Goal: Information Seeking & Learning: Find specific fact

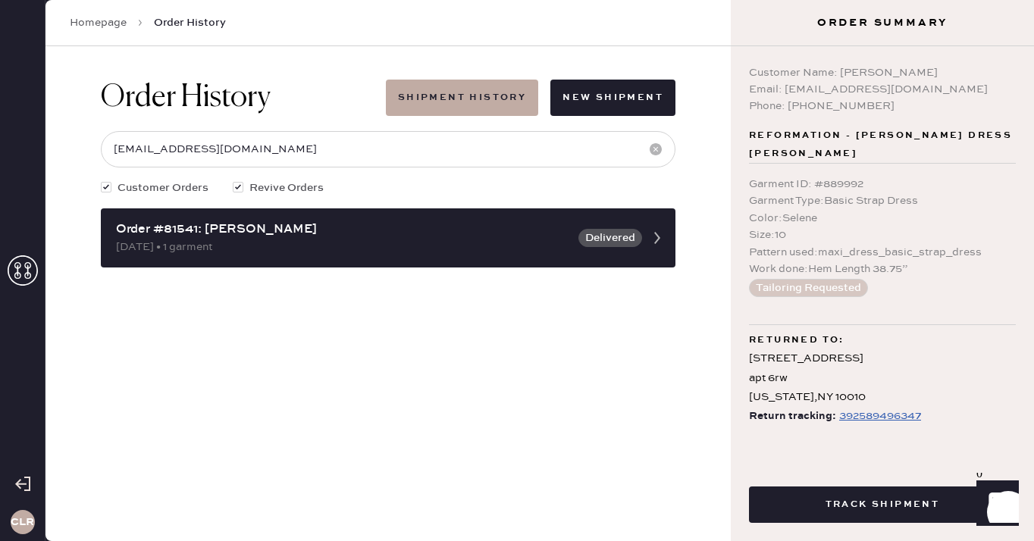
click at [18, 263] on use at bounding box center [23, 270] width 30 height 30
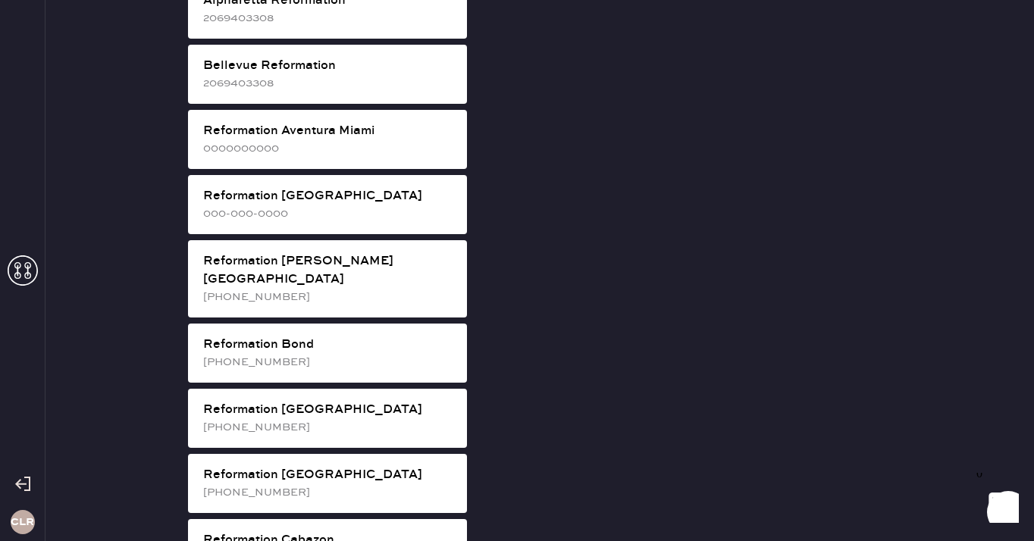
scroll to position [24, 0]
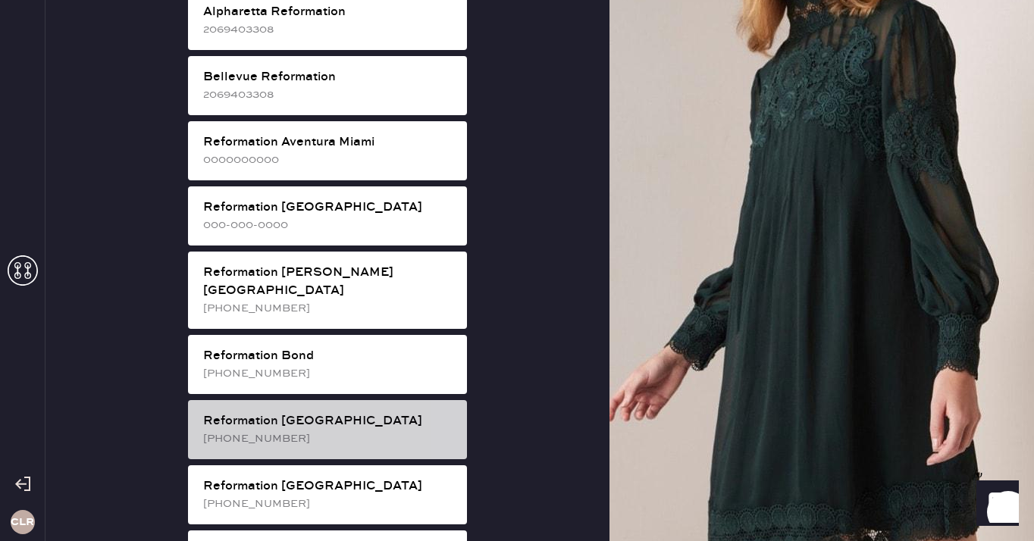
click at [359, 412] on div "Reformation [GEOGRAPHIC_DATA]" at bounding box center [329, 421] width 252 height 18
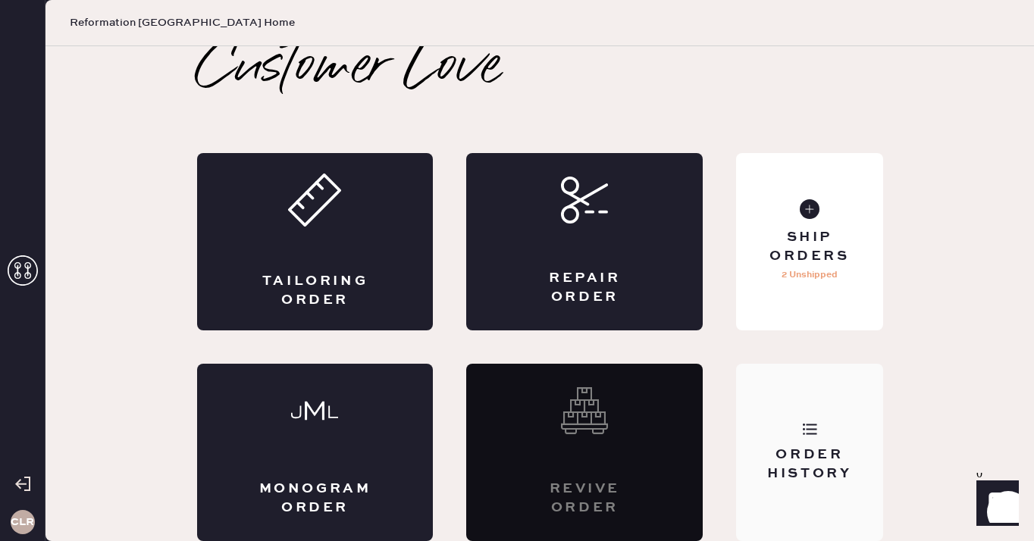
click at [834, 402] on div "Order History" at bounding box center [809, 452] width 146 height 177
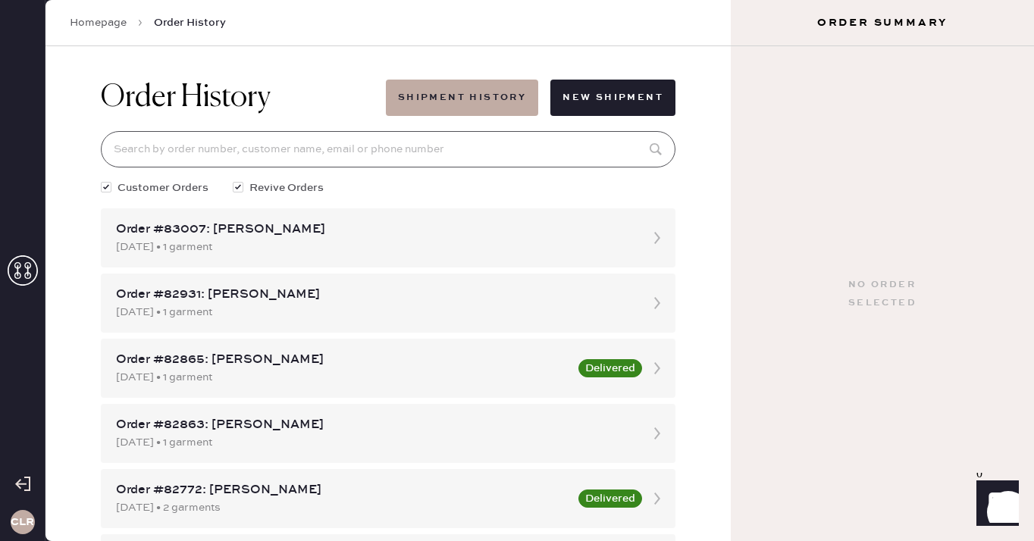
click at [431, 151] on input at bounding box center [388, 149] width 575 height 36
paste input "[PERSON_NAME]"
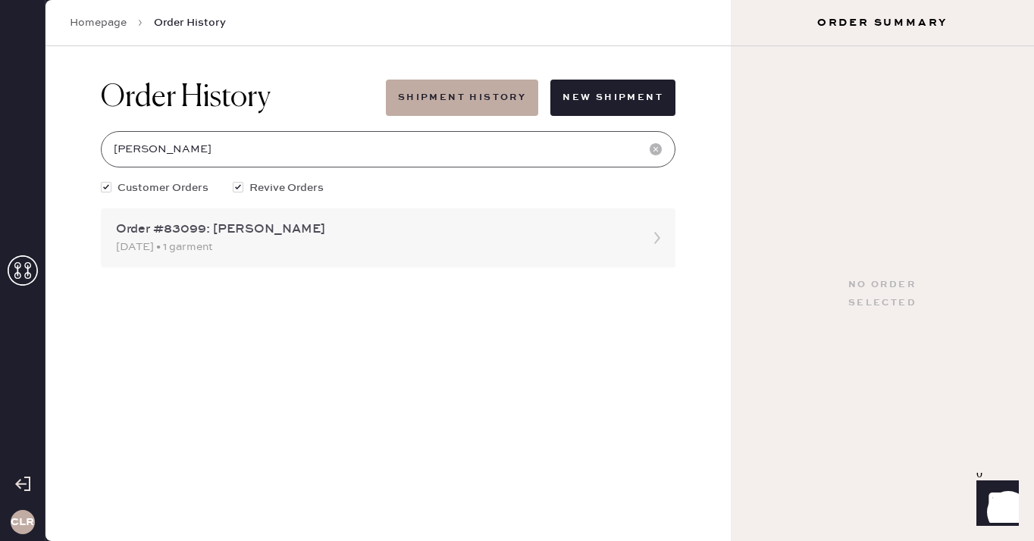
type input "[PERSON_NAME]"
click at [325, 230] on div "Order #83099: [PERSON_NAME]" at bounding box center [374, 230] width 517 height 18
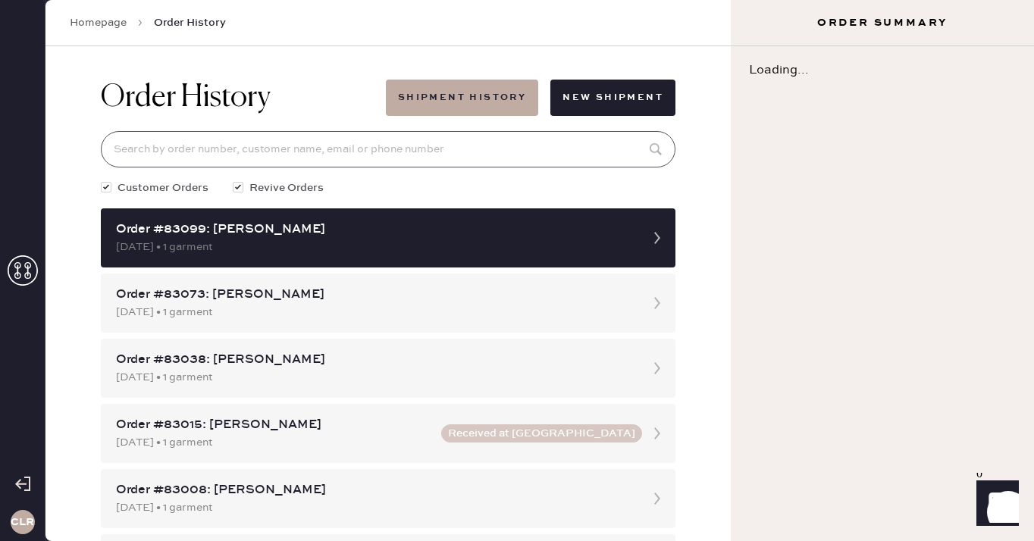
click at [335, 136] on input at bounding box center [388, 149] width 575 height 36
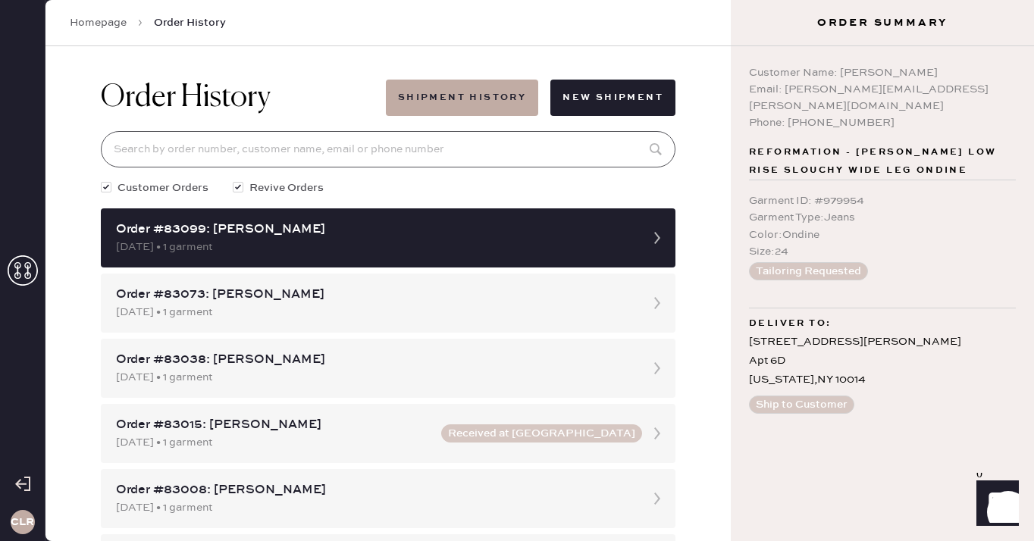
paste input "[PERSON_NAME]"
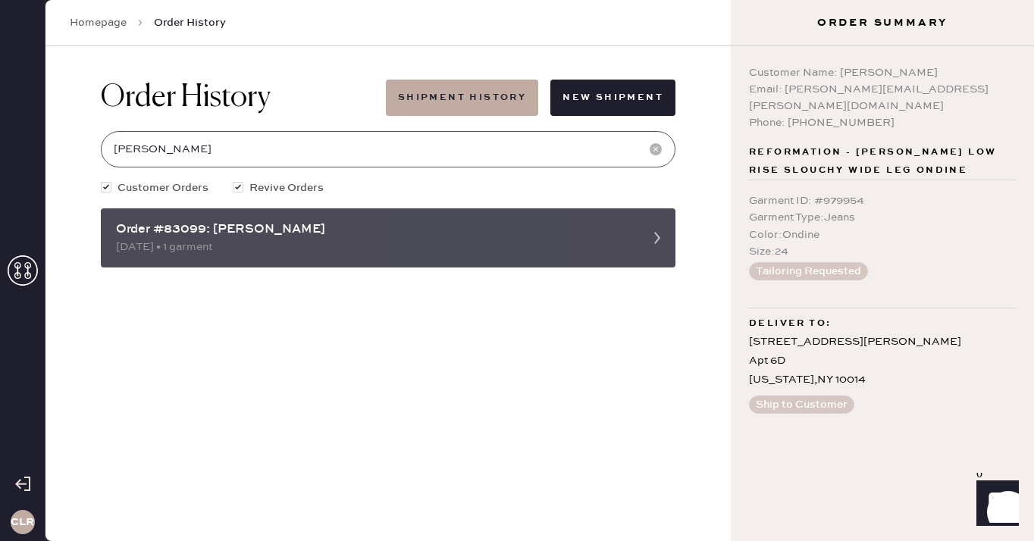
type input "[PERSON_NAME]"
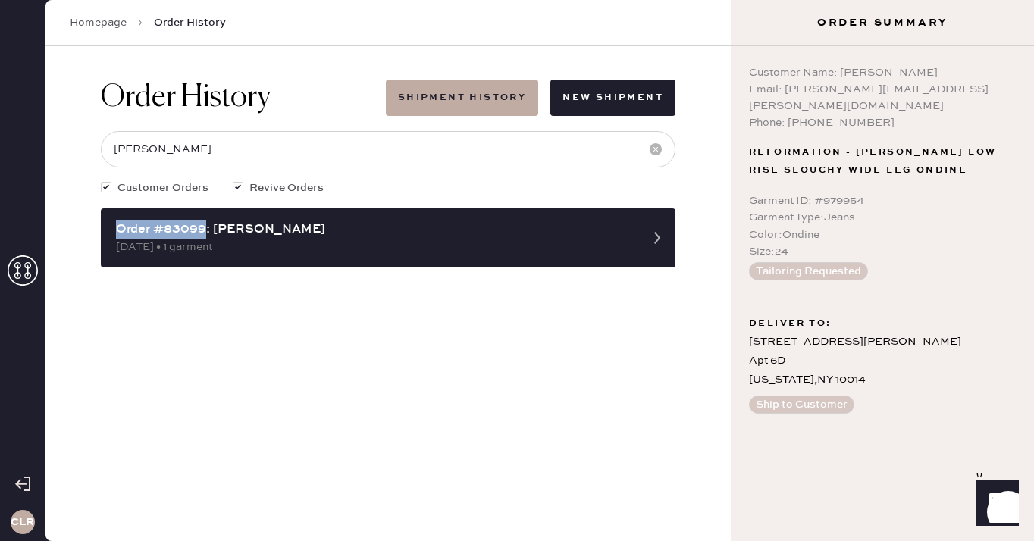
drag, startPoint x: 206, startPoint y: 232, endPoint x: 87, endPoint y: 232, distance: 119.0
click at [87, 232] on div "Order History Shipment History New Shipment [PERSON_NAME] Customer Orders Reviv…" at bounding box center [387, 293] width 685 height 495
copy div "Order #83099"
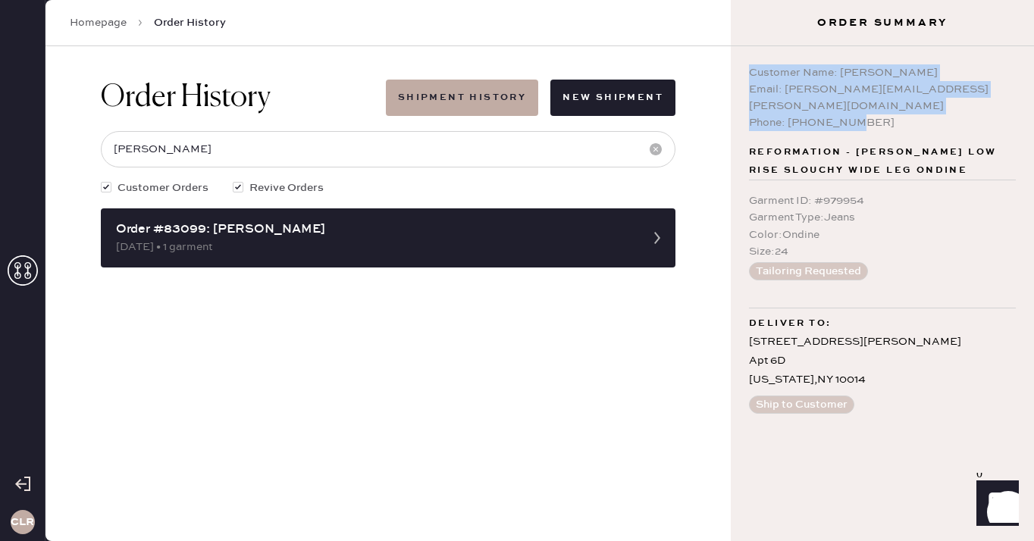
drag, startPoint x: 861, startPoint y: 103, endPoint x: 734, endPoint y: 70, distance: 131.5
click at [734, 70] on div "Customer Name: [PERSON_NAME] Email: [PERSON_NAME][EMAIL_ADDRESS][PERSON_NAME][D…" at bounding box center [882, 293] width 303 height 495
copy div "Customer Name: [PERSON_NAME] Email: [PERSON_NAME][EMAIL_ADDRESS][PERSON_NAME][D…"
click at [212, 306] on div "Order History Shipment History New Shipment [PERSON_NAME] Customer Orders Reviv…" at bounding box center [387, 293] width 685 height 495
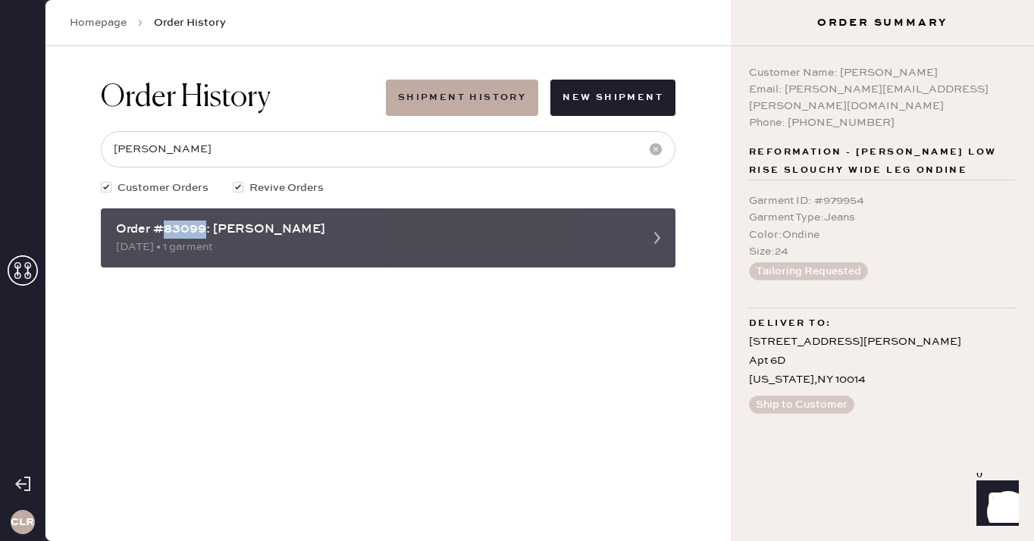
drag, startPoint x: 207, startPoint y: 230, endPoint x: 164, endPoint y: 230, distance: 42.4
click at [164, 230] on div "Order #83099: [PERSON_NAME]" at bounding box center [374, 230] width 517 height 18
copy div "83099"
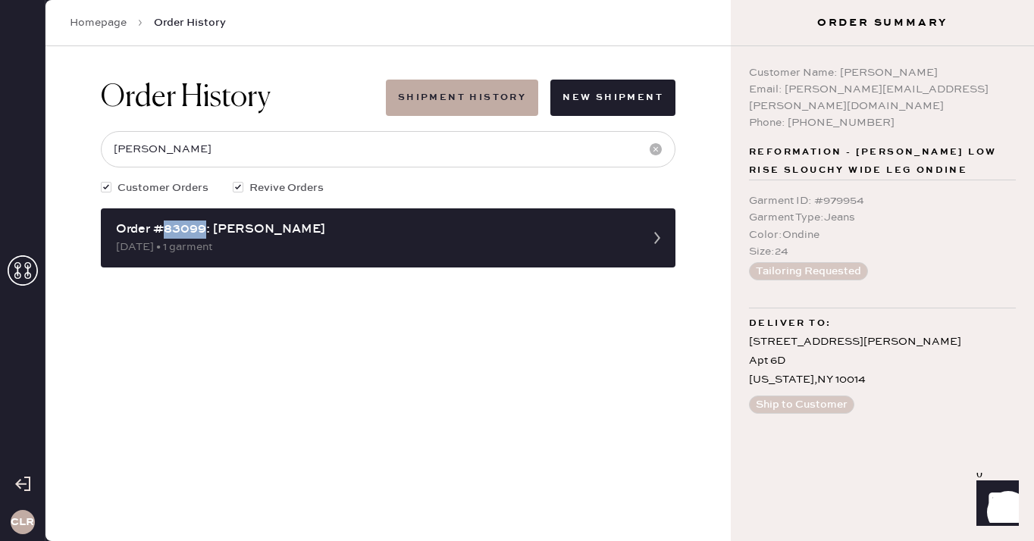
click at [801, 193] on div "Garment ID : # 979954" at bounding box center [882, 201] width 267 height 17
copy div "Garment ID : # 979954"
click at [25, 262] on icon at bounding box center [23, 270] width 30 height 30
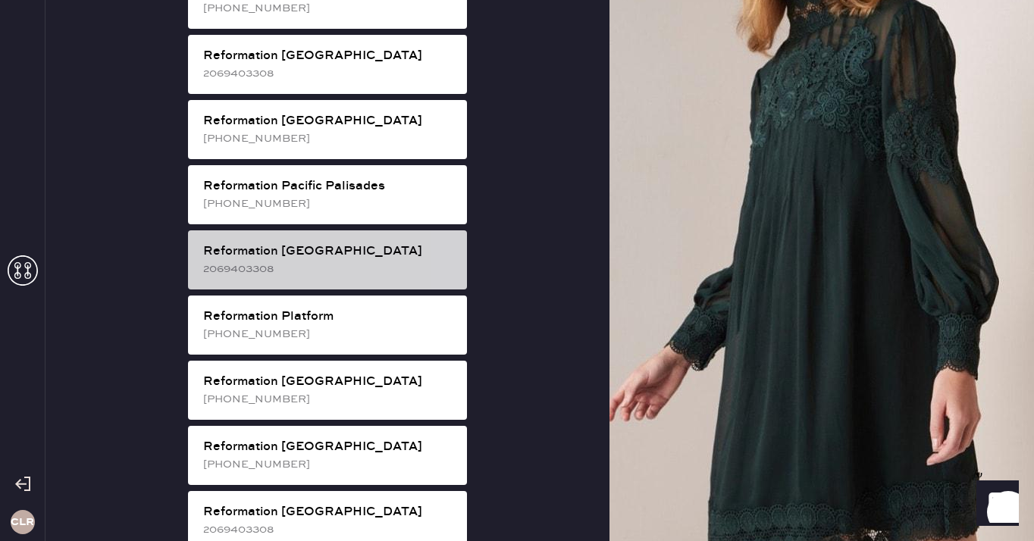
scroll to position [1978, 0]
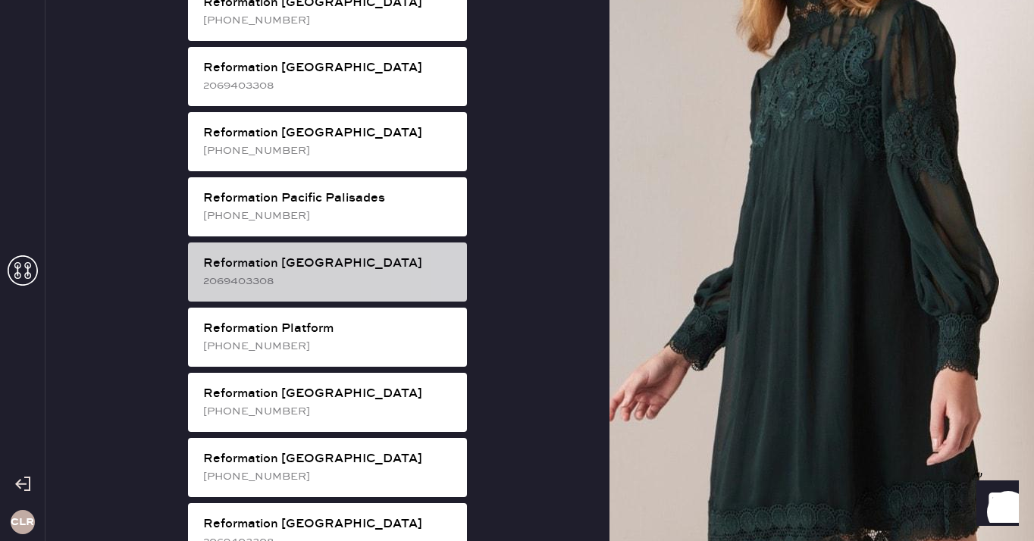
click at [360, 243] on div "Reformation [GEOGRAPHIC_DATA] 2069403308" at bounding box center [327, 272] width 279 height 59
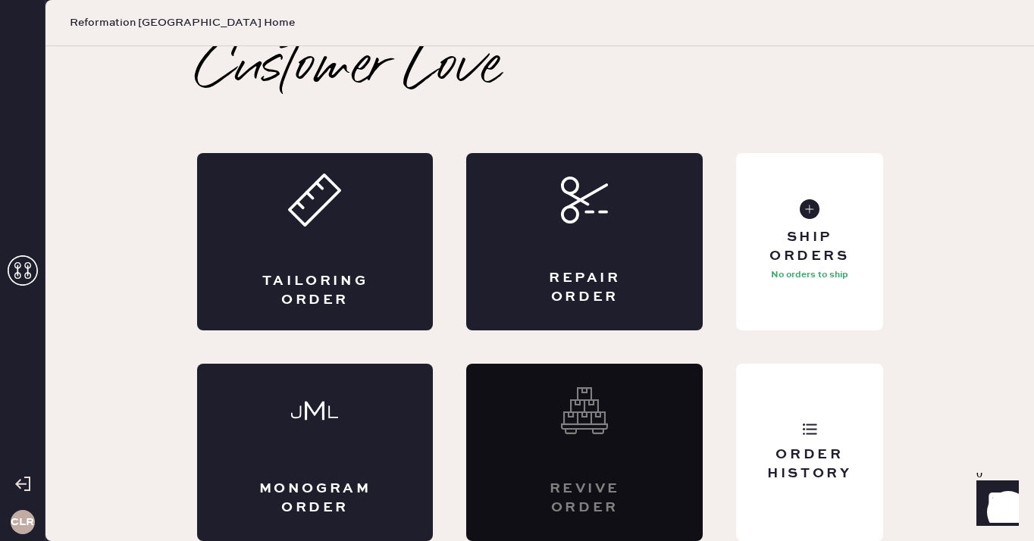
scroll to position [8, 0]
click at [836, 416] on div "Order History" at bounding box center [809, 452] width 146 height 177
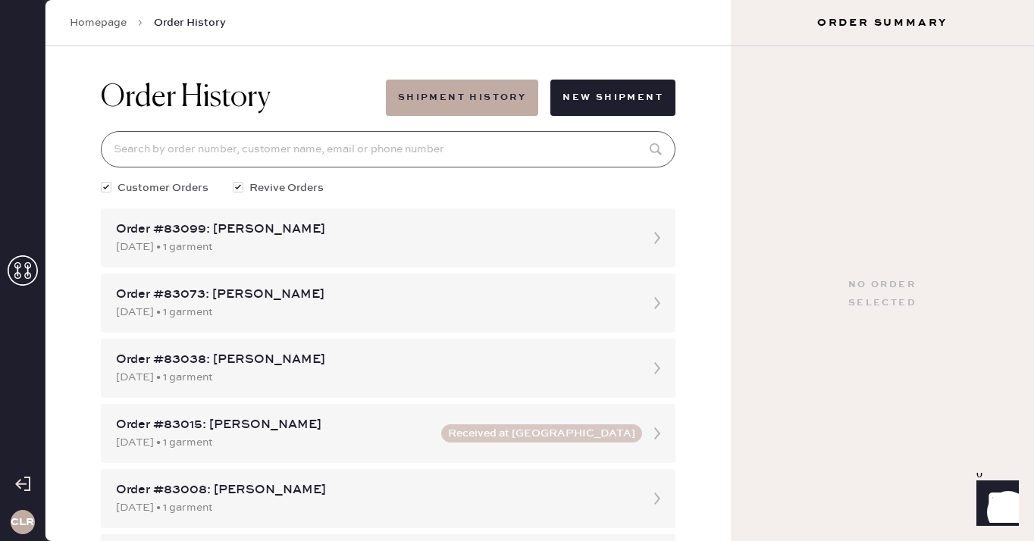
click at [450, 142] on input at bounding box center [388, 149] width 575 height 36
paste input "82156"
type input "82156"
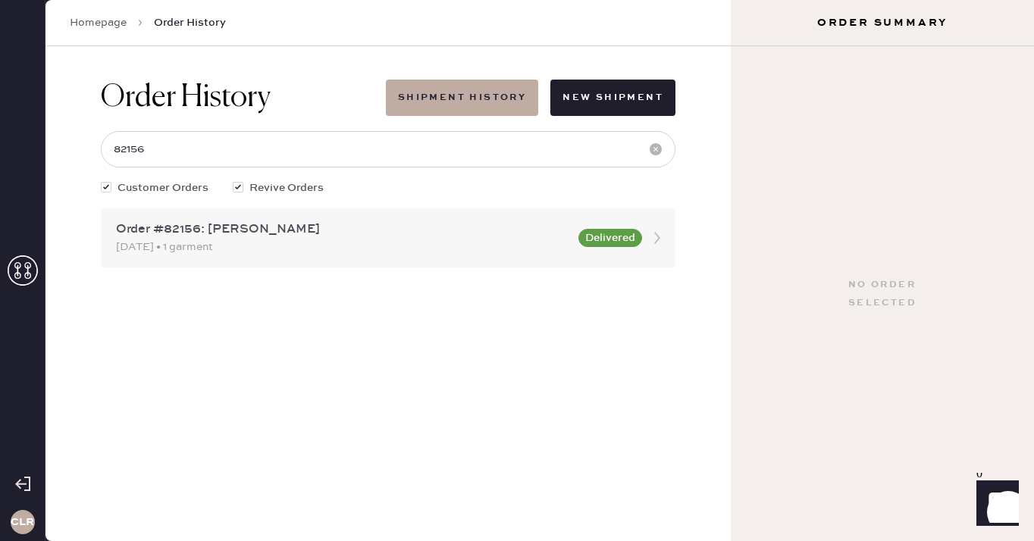
click at [240, 231] on div "Order #82156: [PERSON_NAME]" at bounding box center [342, 230] width 453 height 18
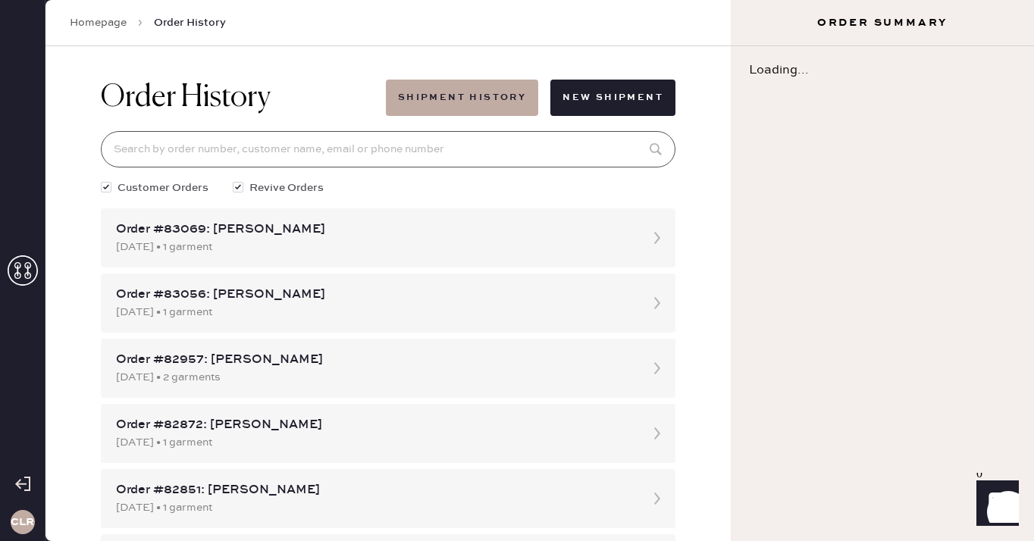
click at [257, 152] on input at bounding box center [388, 149] width 575 height 36
paste input "82156"
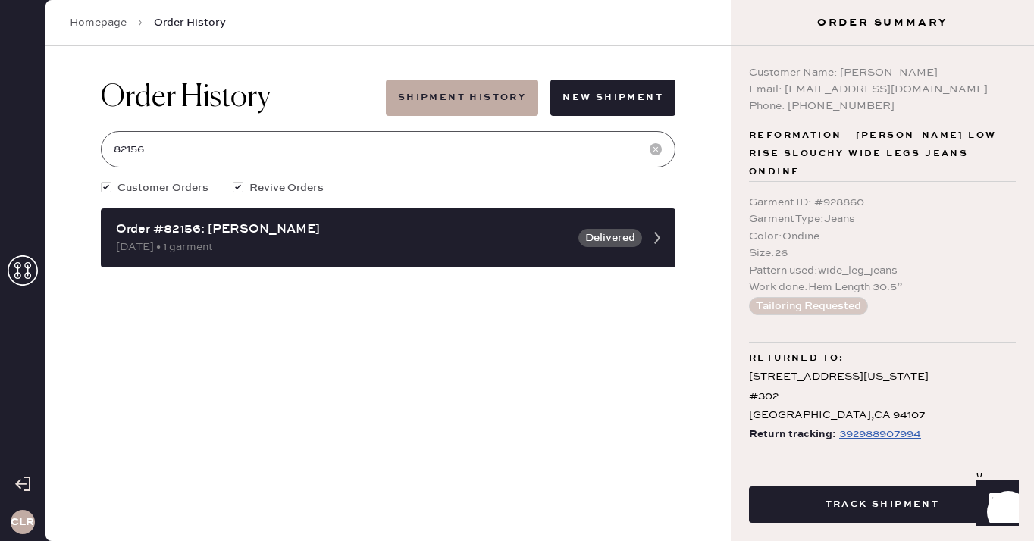
type input "82156"
click at [21, 260] on icon at bounding box center [23, 270] width 30 height 30
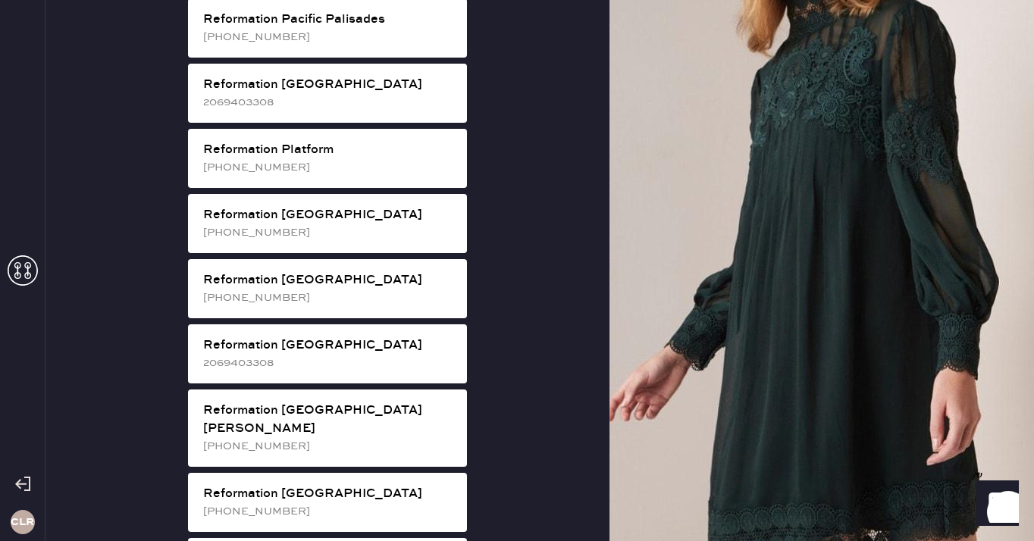
scroll to position [2072, 0]
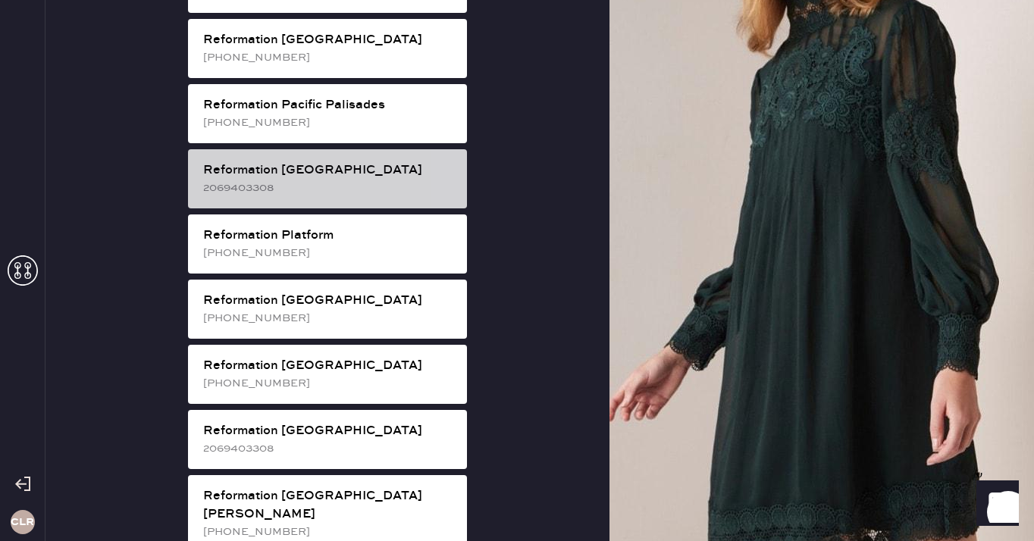
click at [355, 180] on div "2069403308" at bounding box center [329, 188] width 252 height 17
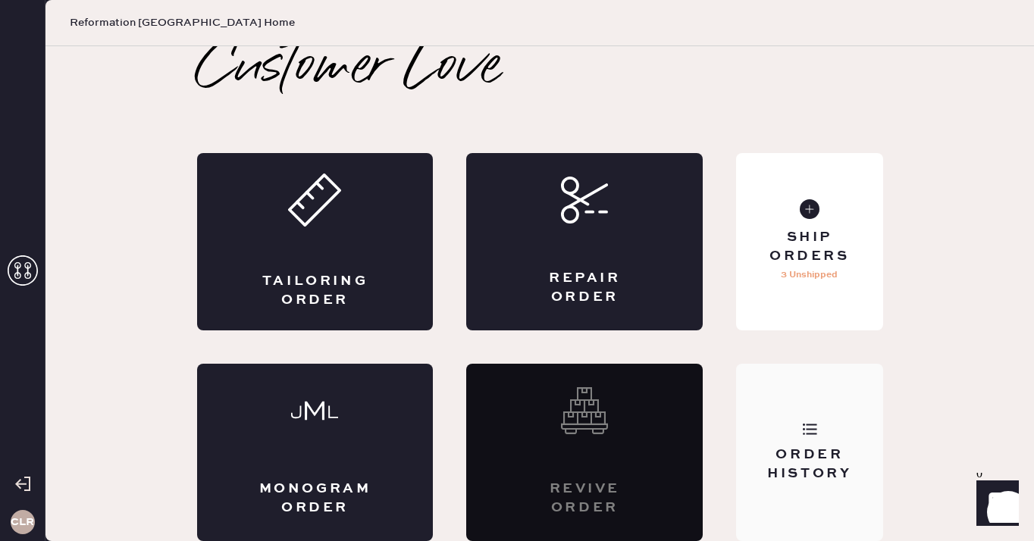
click at [801, 407] on div "Order History" at bounding box center [809, 452] width 146 height 177
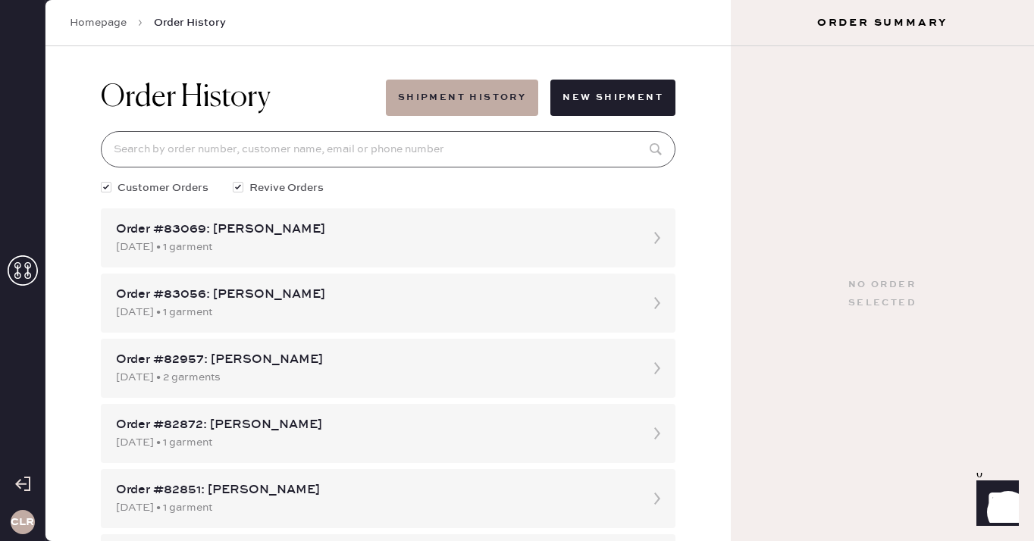
click at [324, 146] on input at bounding box center [388, 149] width 575 height 36
click at [324, 151] on input at bounding box center [388, 149] width 575 height 36
click at [431, 158] on input at bounding box center [388, 149] width 575 height 36
paste input "82156"
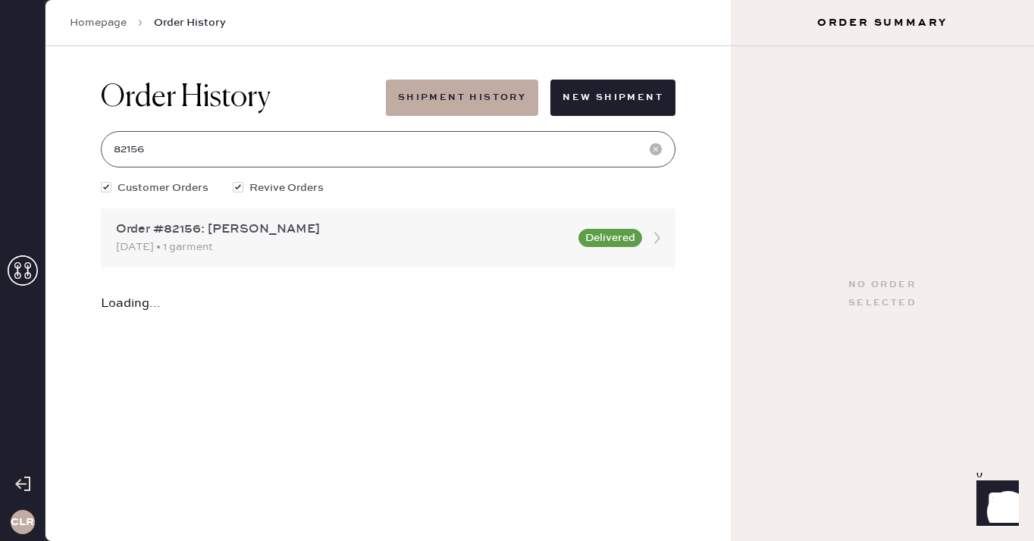
type input "82156"
click at [197, 243] on div "[DATE] • 1 garment" at bounding box center [342, 247] width 453 height 17
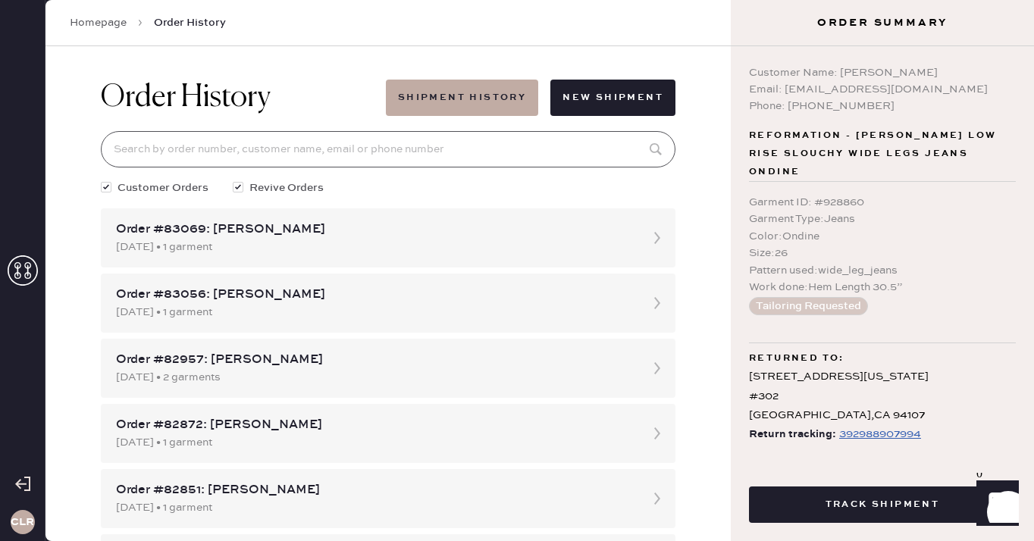
click at [268, 157] on input at bounding box center [388, 149] width 575 height 36
paste input "82156"
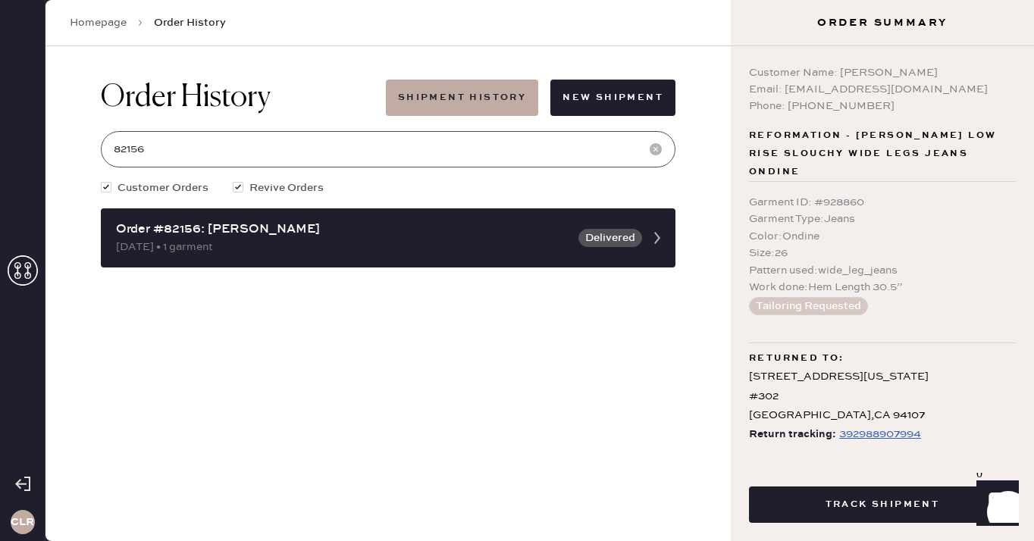
type input "82156"
drag, startPoint x: 838, startPoint y: 72, endPoint x: 923, endPoint y: 72, distance: 84.9
click at [923, 72] on div "Customer Name: [PERSON_NAME]" at bounding box center [882, 72] width 267 height 17
copy div "[PERSON_NAME]"
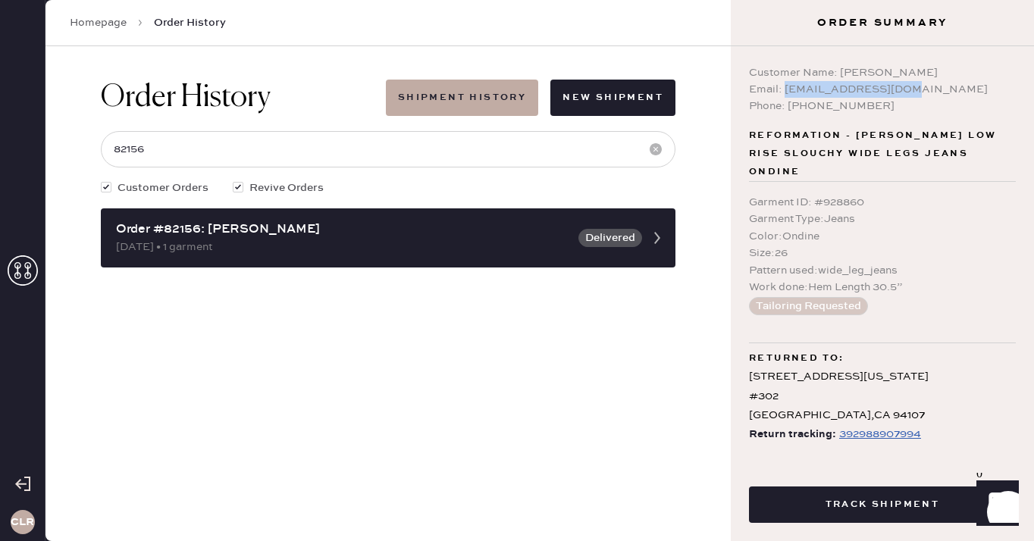
drag, startPoint x: 785, startPoint y: 93, endPoint x: 932, endPoint y: 93, distance: 147.1
click at [932, 93] on div "Email: [EMAIL_ADDRESS][DOMAIN_NAME]" at bounding box center [882, 89] width 267 height 17
copy div "[EMAIL_ADDRESS][DOMAIN_NAME]"
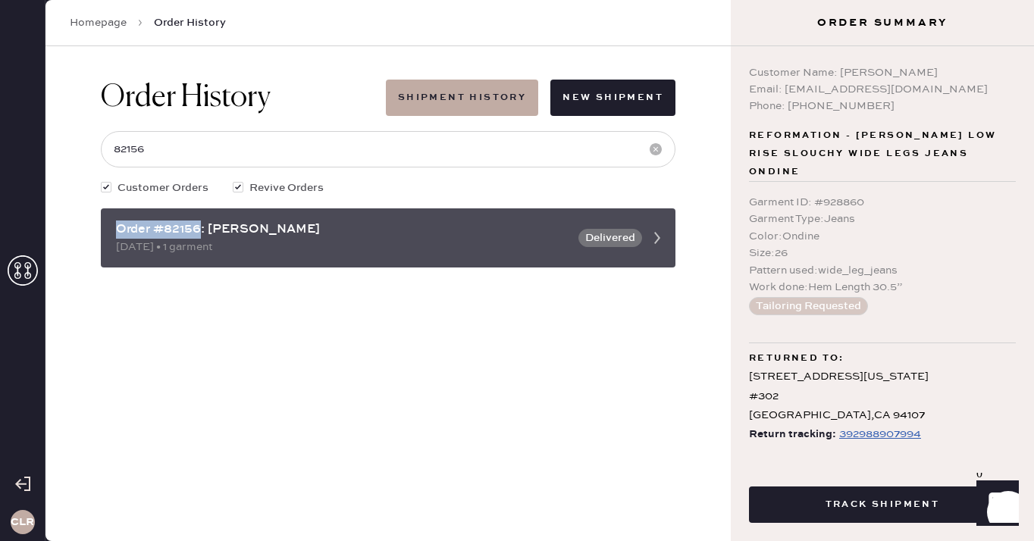
drag, startPoint x: 201, startPoint y: 231, endPoint x: 103, endPoint y: 231, distance: 97.8
click at [103, 231] on div "Order #82156: [PERSON_NAME] [DATE] • 1 garment Delivered" at bounding box center [388, 237] width 575 height 59
copy div "Order #82156"
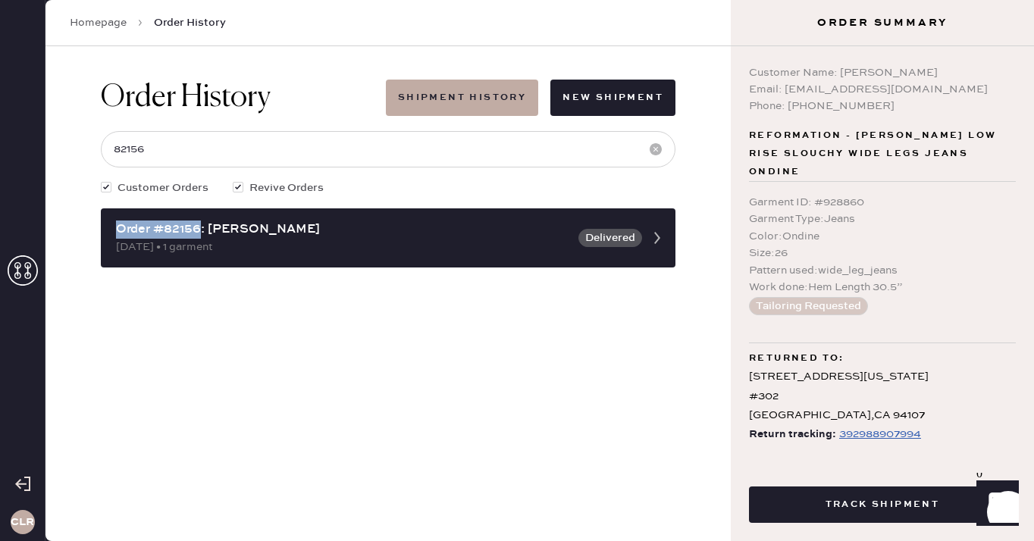
click at [99, 23] on link "Homepage" at bounding box center [98, 22] width 57 height 15
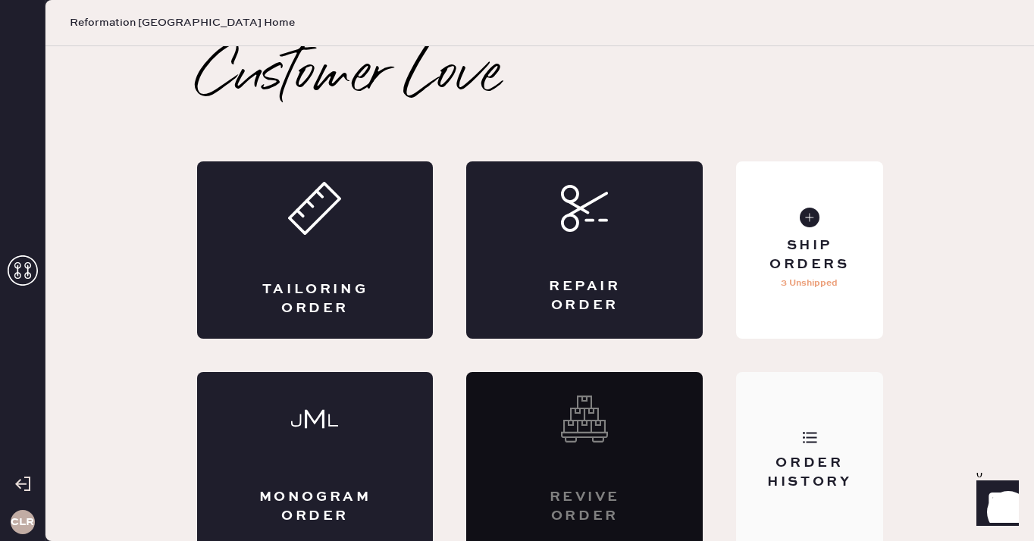
click at [782, 441] on div "Order History" at bounding box center [809, 460] width 146 height 177
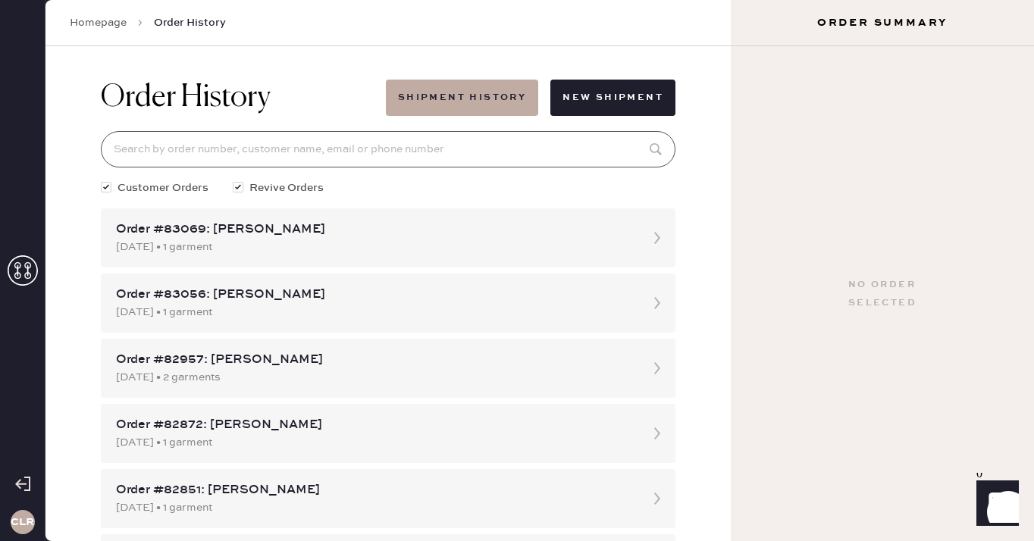
click at [371, 147] on input at bounding box center [388, 149] width 575 height 36
paste input "82156"
type input "82156"
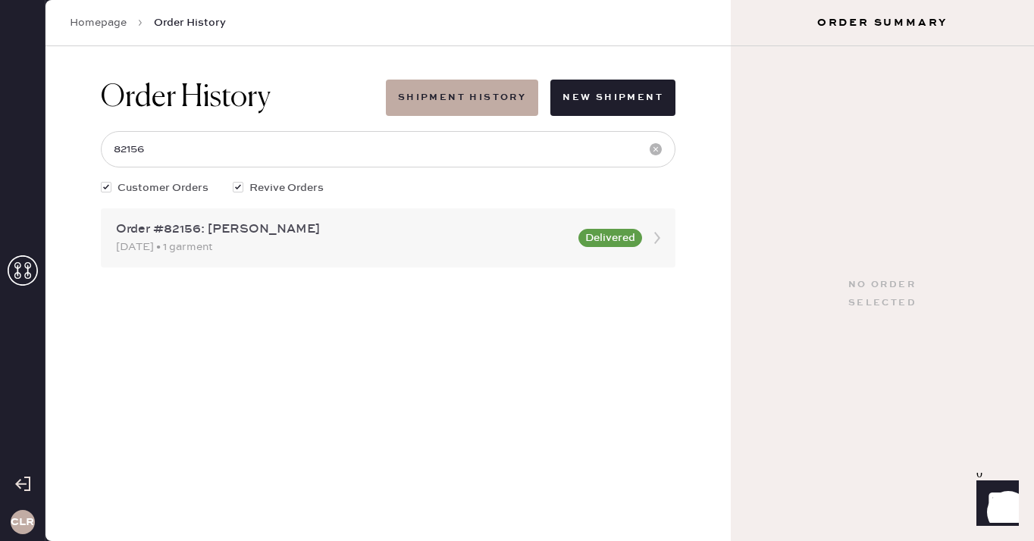
click at [359, 228] on div "Order #82156: [PERSON_NAME]" at bounding box center [342, 230] width 453 height 18
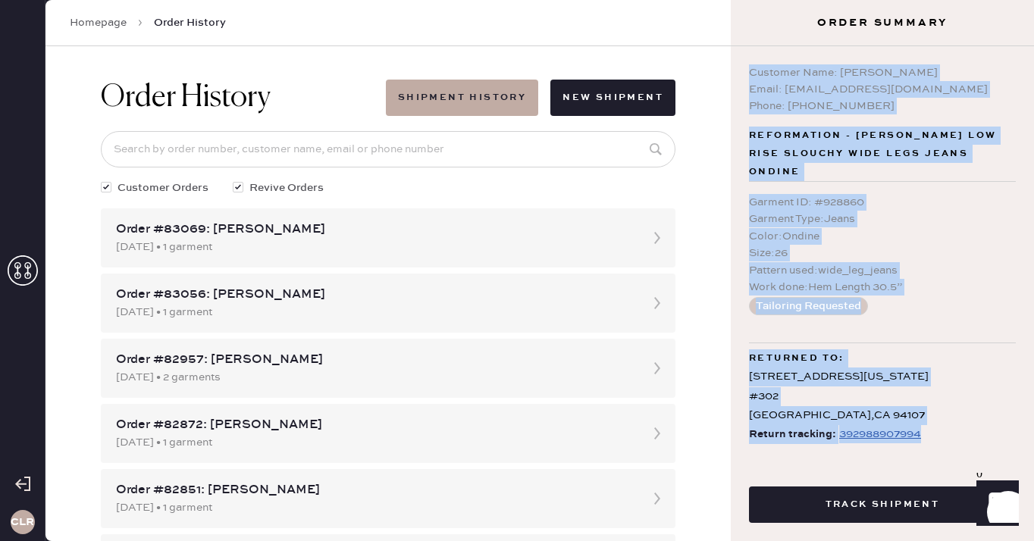
drag, startPoint x: 751, startPoint y: 69, endPoint x: 923, endPoint y: 431, distance: 400.8
click at [923, 431] on div "Customer Name: [PERSON_NAME] Email: [EMAIL_ADDRESS][DOMAIN_NAME] Phone: [PHONE_…" at bounding box center [882, 251] width 303 height 410
copy div "Customer Name: [PERSON_NAME] Email: [EMAIL_ADDRESS][DOMAIN_NAME] Phone: [PHONE_…"
click at [112, 14] on div "Homepage Order History" at bounding box center [387, 23] width 685 height 46
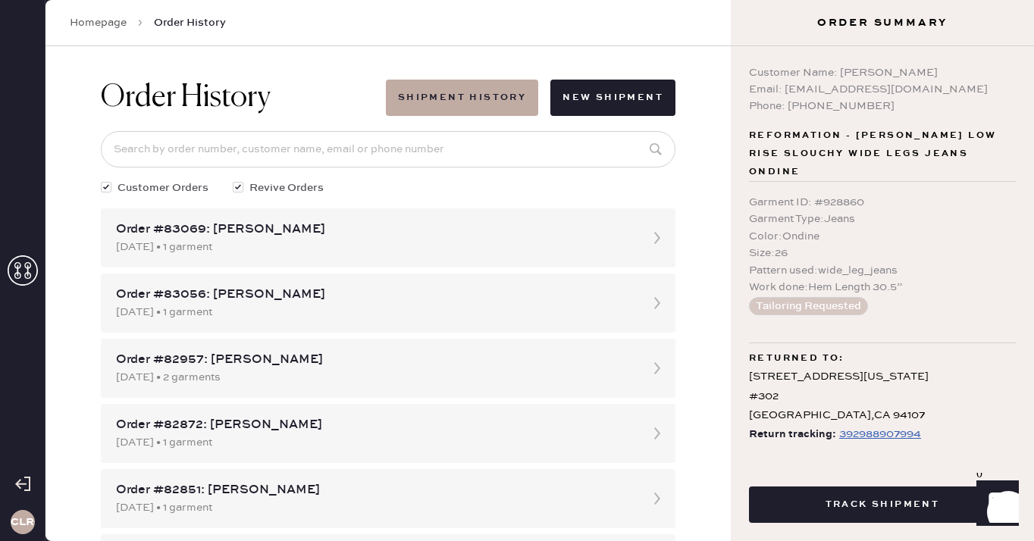
click at [102, 20] on link "Homepage" at bounding box center [98, 22] width 57 height 15
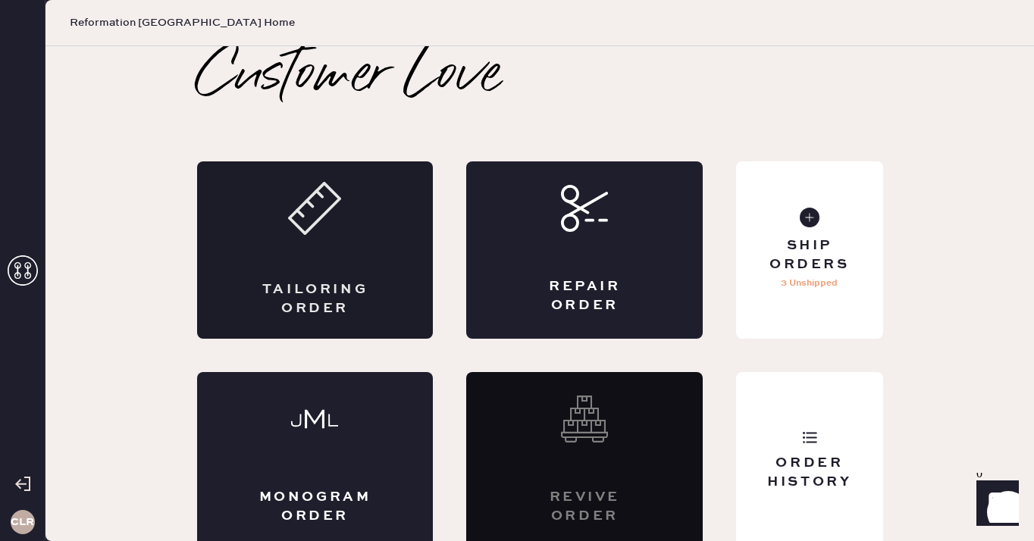
click at [358, 252] on div "Tailoring Order" at bounding box center [315, 249] width 237 height 177
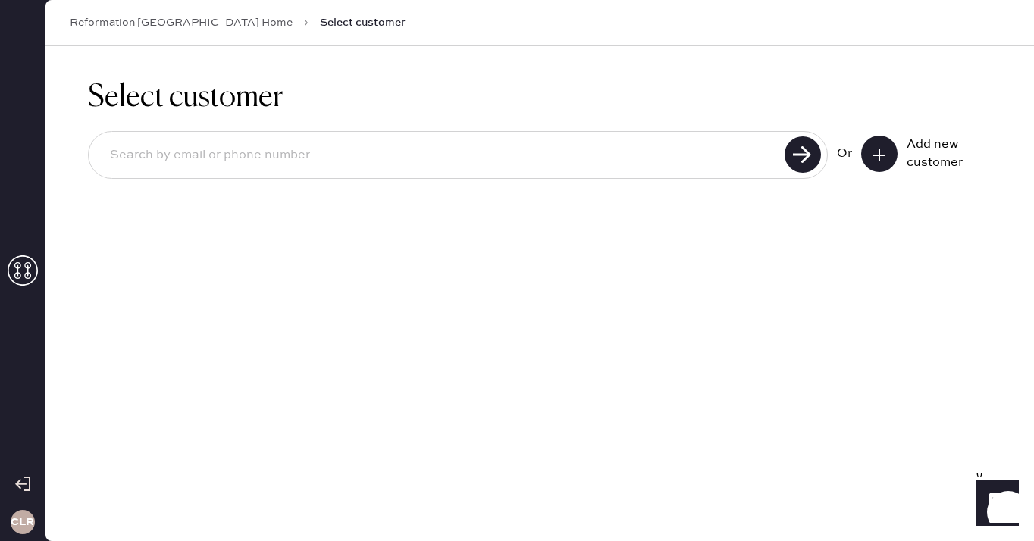
click at [472, 158] on input at bounding box center [439, 155] width 682 height 35
paste input "[EMAIL_ADDRESS][DOMAIN_NAME]"
type input "[EMAIL_ADDRESS][DOMAIN_NAME]"
click at [807, 155] on use at bounding box center [803, 154] width 36 height 36
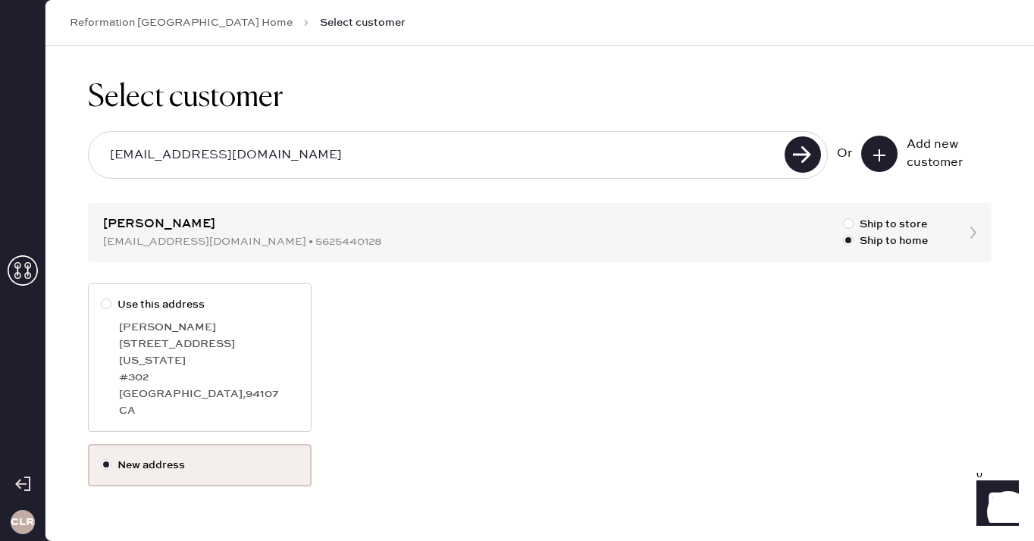
click at [172, 21] on link "Reformation [GEOGRAPHIC_DATA] Home" at bounding box center [181, 22] width 223 height 15
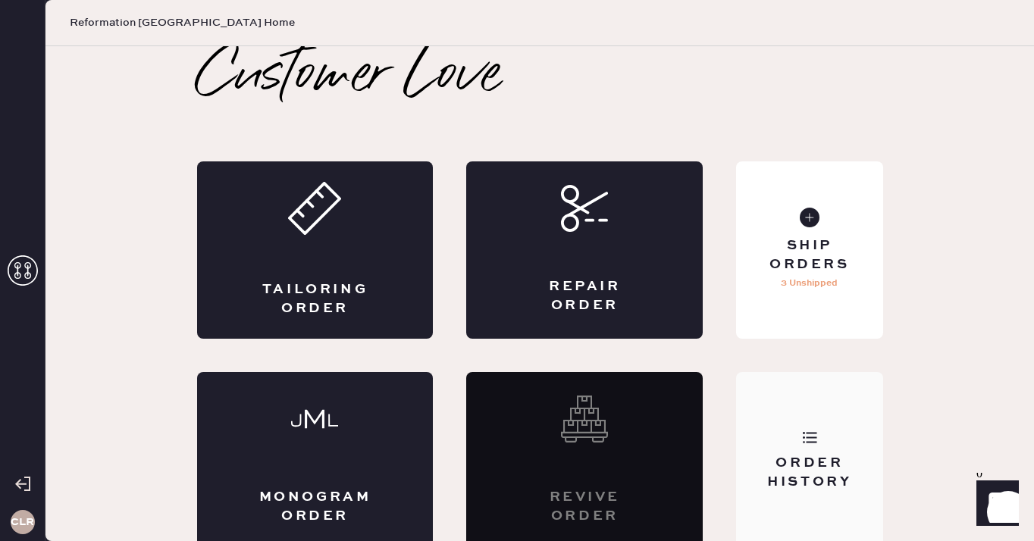
click at [744, 401] on div "Order History" at bounding box center [809, 460] width 146 height 177
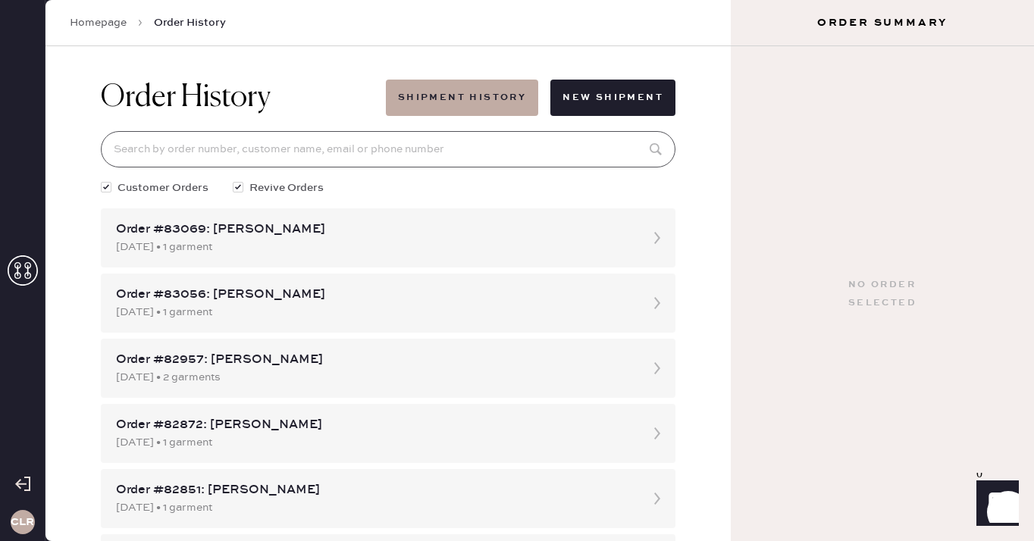
click at [322, 136] on input at bounding box center [388, 149] width 575 height 36
paste input "82156"
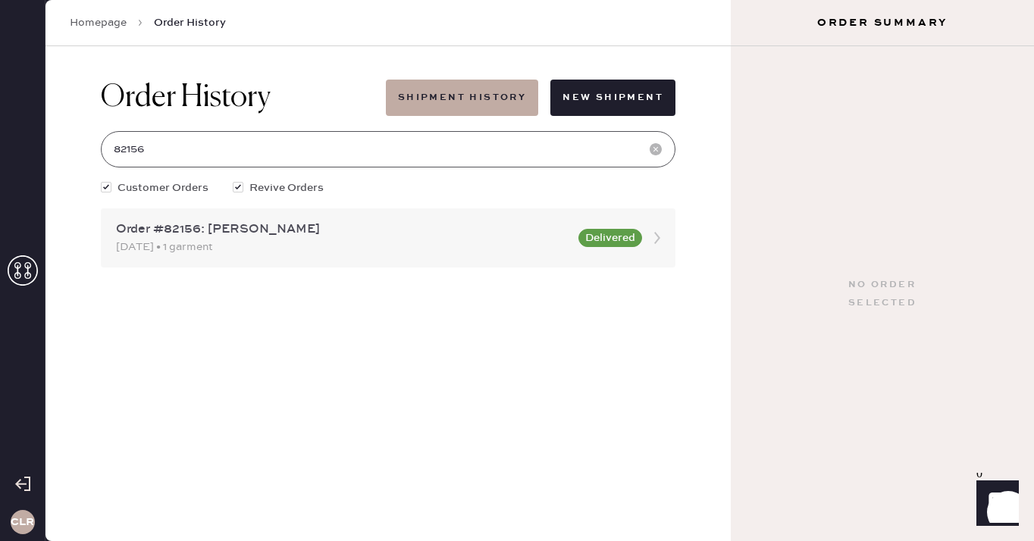
type input "82156"
click at [472, 233] on div "Order #82156: [PERSON_NAME]" at bounding box center [342, 230] width 453 height 18
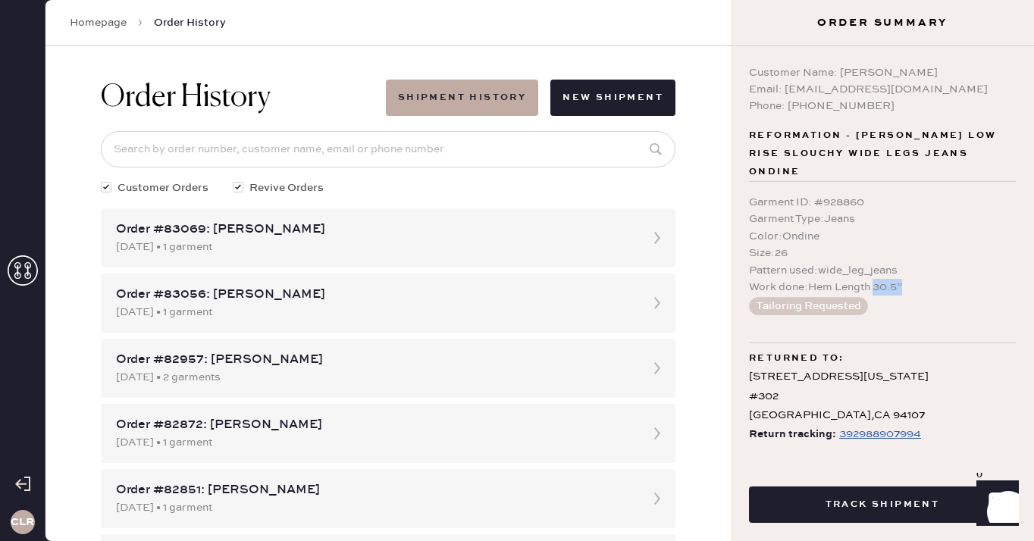
drag, startPoint x: 876, startPoint y: 266, endPoint x: 922, endPoint y: 266, distance: 45.5
click at [922, 279] on div "Work done : Hem Length 30.5”" at bounding box center [882, 287] width 267 height 17
copy div "30.5”"
click at [800, 368] on div "[STREET_ADDRESS][US_STATE]" at bounding box center [882, 397] width 267 height 58
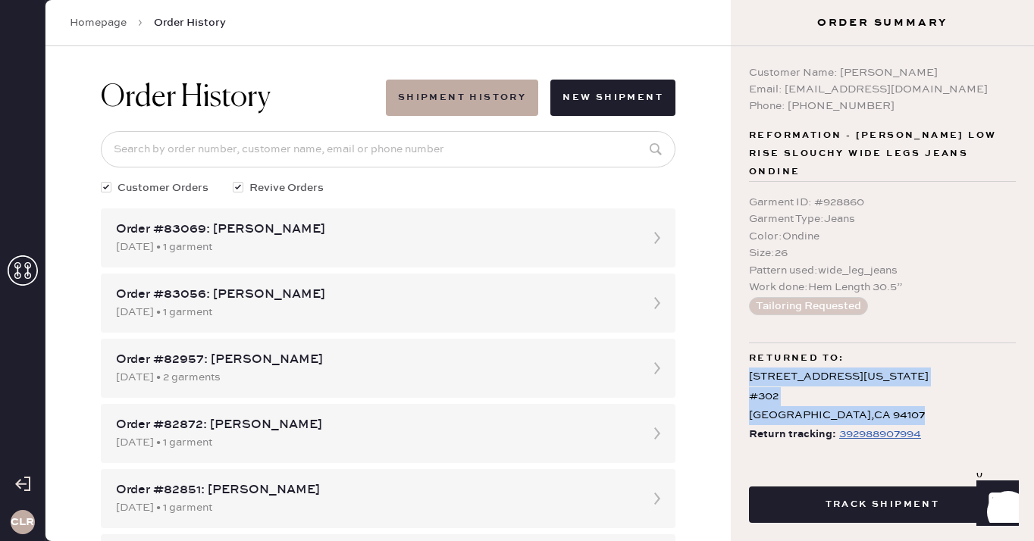
drag, startPoint x: 749, startPoint y: 359, endPoint x: 896, endPoint y: 393, distance: 150.8
click at [896, 393] on div "[STREET_ADDRESS][US_STATE]" at bounding box center [882, 397] width 267 height 58
copy div "[STREET_ADDRESS][US_STATE]"
click at [893, 245] on div "Size : 26" at bounding box center [882, 253] width 267 height 17
